Goal: Navigation & Orientation: Find specific page/section

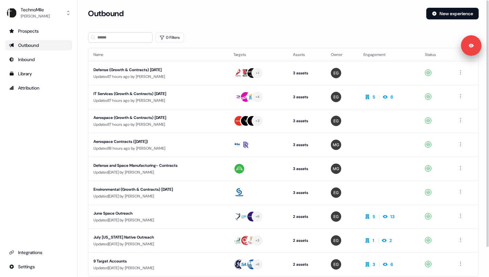
click at [216, 40] on div "0 Filters" at bounding box center [283, 37] width 391 height 10
click at [152, 55] on th "Name" at bounding box center [158, 54] width 140 height 13
click at [199, 17] on div "Outbound" at bounding box center [254, 14] width 333 height 12
click at [197, 25] on div "Outbound New experience" at bounding box center [283, 17] width 391 height 19
click at [197, 26] on div "Outbound New experience" at bounding box center [283, 17] width 391 height 19
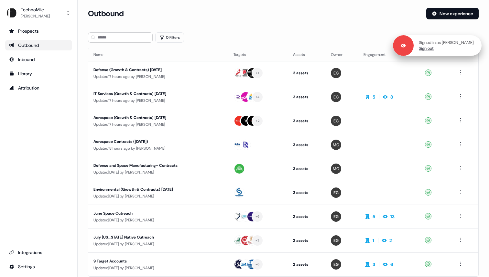
click at [431, 48] on link "Sign out" at bounding box center [426, 49] width 15 height 6
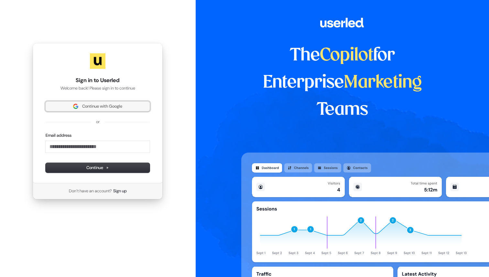
click at [81, 104] on span "Continue with Google" at bounding box center [97, 106] width 96 height 6
